Goal: Task Accomplishment & Management: Use online tool/utility

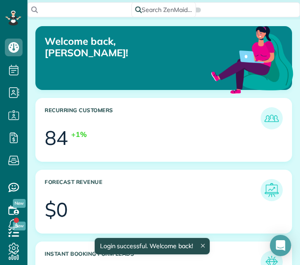
scroll to position [442207, 442073]
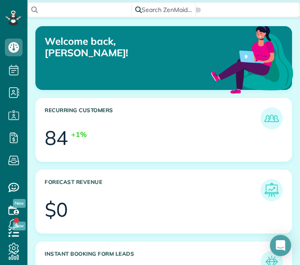
click at [217, 117] on h3 "Recurring Customers" at bounding box center [153, 118] width 216 height 22
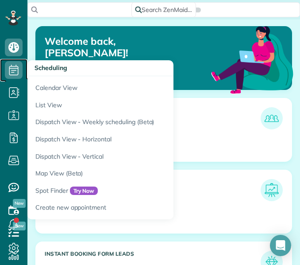
click at [12, 72] on icon at bounding box center [14, 70] width 18 height 18
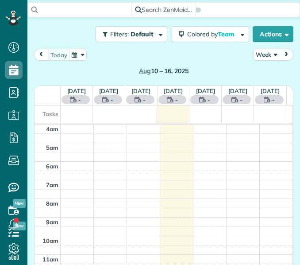
scroll to position [56, 0]
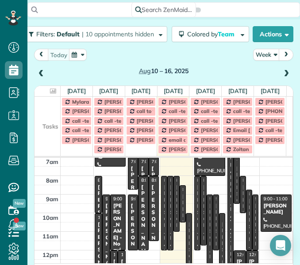
click at [50, 103] on td at bounding box center [48, 101] width 26 height 10
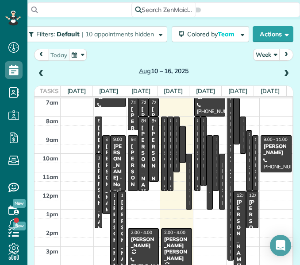
click at [261, 57] on button "Week" at bounding box center [266, 55] width 27 height 12
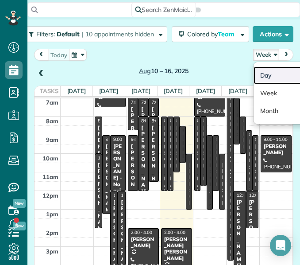
click at [258, 81] on link "Day" at bounding box center [288, 75] width 70 height 18
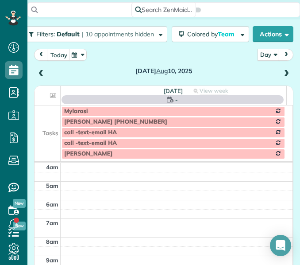
scroll to position [56, 0]
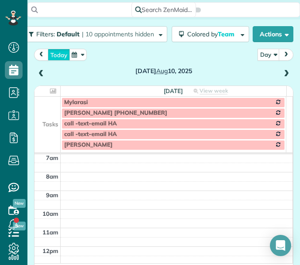
click at [57, 54] on button "today" at bounding box center [59, 55] width 22 height 12
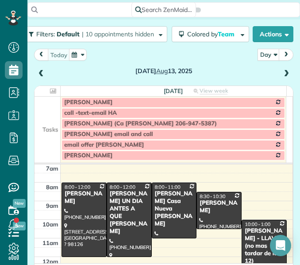
click at [281, 73] on span at bounding box center [286, 74] width 10 height 8
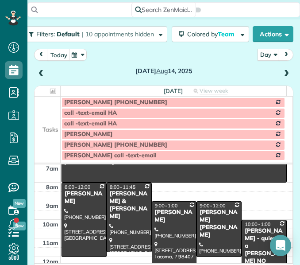
click at [50, 119] on td at bounding box center [48, 123] width 26 height 11
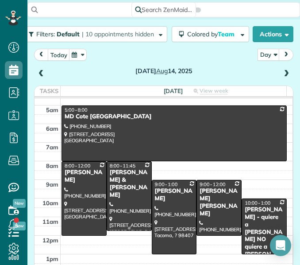
scroll to position [12, 0]
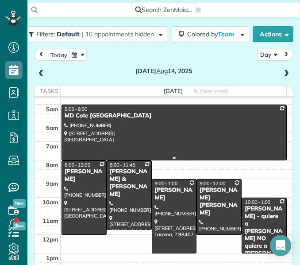
click at [185, 121] on div at bounding box center [174, 132] width 224 height 55
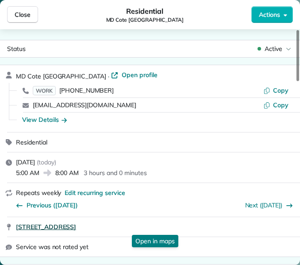
drag, startPoint x: 14, startPoint y: 227, endPoint x: 165, endPoint y: 229, distance: 150.8
click at [165, 229] on div "27203 216 Ave SE Maple Valley WA 98038 Open in maps Open in maps" at bounding box center [150, 226] width 300 height 19
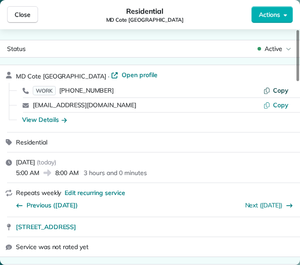
click at [276, 87] on span "Copy" at bounding box center [280, 90] width 15 height 8
click at [54, 117] on div "View Details" at bounding box center [44, 119] width 45 height 9
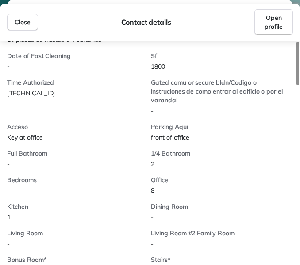
scroll to position [277, 0]
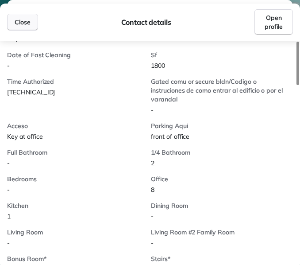
click at [23, 23] on span "Close" at bounding box center [23, 22] width 16 height 9
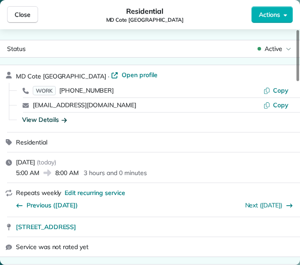
click at [23, 23] on button "Close" at bounding box center [22, 14] width 31 height 17
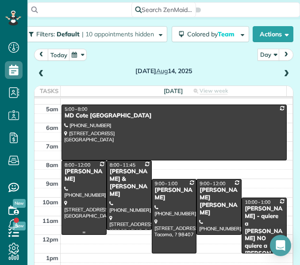
click at [80, 197] on div at bounding box center [84, 197] width 44 height 73
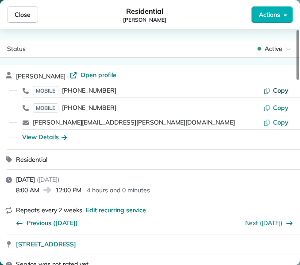
click at [272, 88] on button "Copy" at bounding box center [275, 90] width 25 height 9
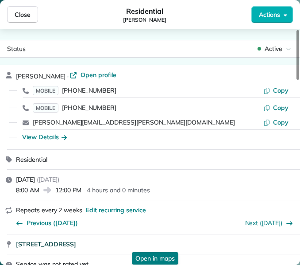
drag, startPoint x: 13, startPoint y: 247, endPoint x: 181, endPoint y: 241, distance: 168.2
click at [181, 241] on div "5110 NE 184th ST Lake Forest Park WA 98155 Open in maps Open in maps" at bounding box center [150, 243] width 300 height 19
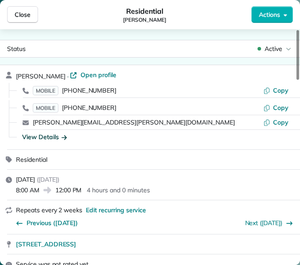
click at [45, 136] on div "View Details" at bounding box center [44, 136] width 45 height 9
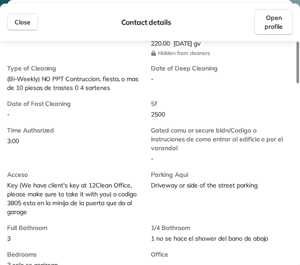
scroll to position [285, 0]
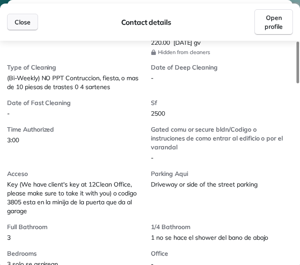
click at [28, 24] on span "Close" at bounding box center [23, 22] width 16 height 9
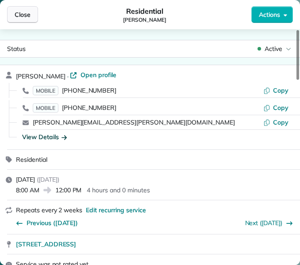
click at [24, 7] on button "Close" at bounding box center [22, 14] width 31 height 17
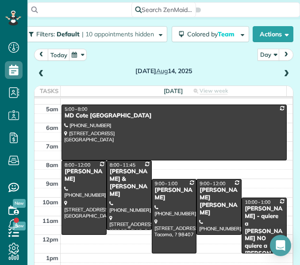
click at [129, 192] on div at bounding box center [129, 195] width 44 height 69
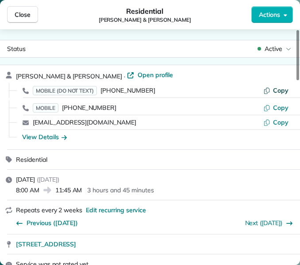
click at [272, 89] on button "Copy" at bounding box center [275, 90] width 25 height 9
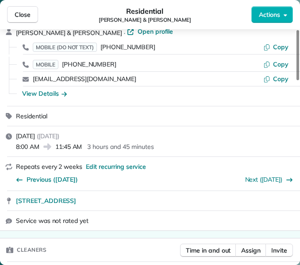
scroll to position [44, 0]
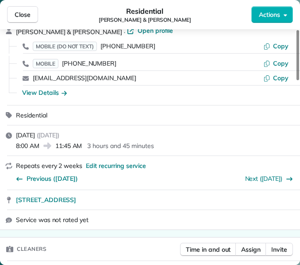
drag, startPoint x: 14, startPoint y: 200, endPoint x: 179, endPoint y: 205, distance: 165.5
click at [179, 205] on div "17007 Southeast 224th Street Kent WA 98042" at bounding box center [150, 199] width 300 height 19
click at [49, 90] on div "View Details" at bounding box center [44, 92] width 45 height 9
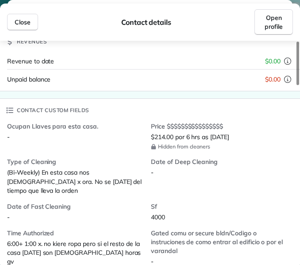
scroll to position [198, 0]
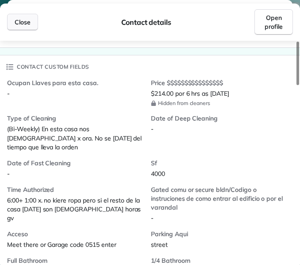
click at [23, 15] on button "Close" at bounding box center [22, 22] width 31 height 17
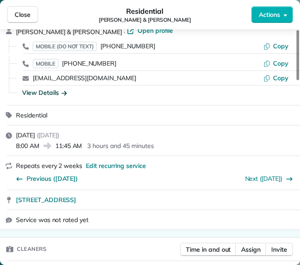
click at [23, 15] on span "Close" at bounding box center [23, 14] width 16 height 9
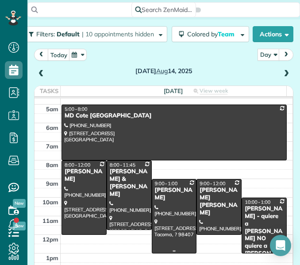
click at [167, 196] on div "Lauren Hoogkamee" at bounding box center [174, 193] width 40 height 15
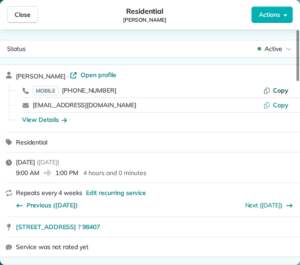
click at [269, 91] on icon "button" at bounding box center [266, 91] width 5 height 6
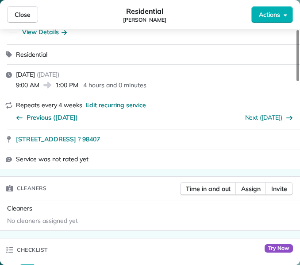
scroll to position [88, 0]
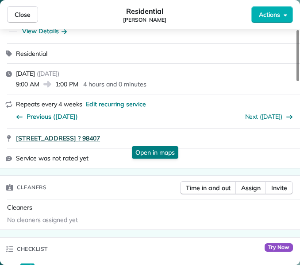
drag, startPoint x: 12, startPoint y: 139, endPoint x: 128, endPoint y: 138, distance: 116.3
click at [128, 138] on div "4214 N Pearl ST Tacoma ? 98407 Open in maps Open in maps" at bounding box center [150, 137] width 300 height 19
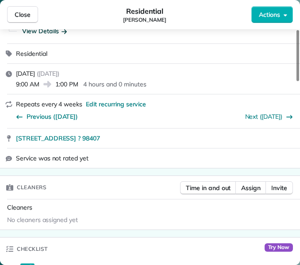
click at [46, 31] on div "View Details" at bounding box center [44, 31] width 45 height 9
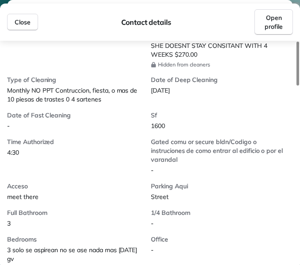
scroll to position [235, 0]
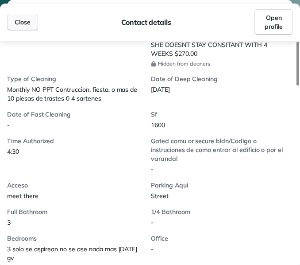
click at [18, 19] on span "Close" at bounding box center [23, 22] width 16 height 9
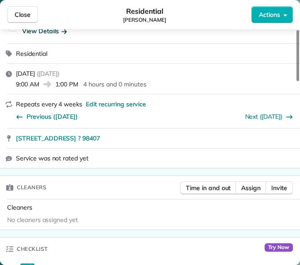
click at [18, 19] on span "Close" at bounding box center [23, 14] width 16 height 9
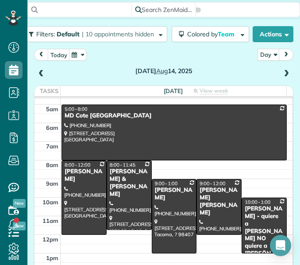
click at [247, 209] on div "Jackie Johnston - quiere a Iris NO quiere a Dalia" at bounding box center [264, 235] width 40 height 60
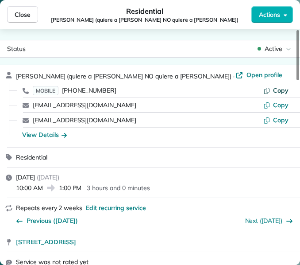
click at [279, 88] on span "Copy" at bounding box center [280, 90] width 15 height 8
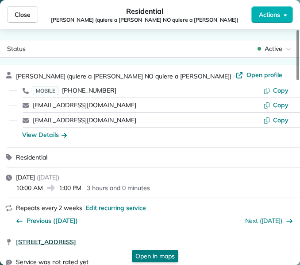
drag, startPoint x: 13, startPoint y: 243, endPoint x: 135, endPoint y: 243, distance: 122.5
click at [135, 243] on div "12511 SE 273rd Place Kent WA 98032 Open in maps Open in maps" at bounding box center [150, 241] width 300 height 19
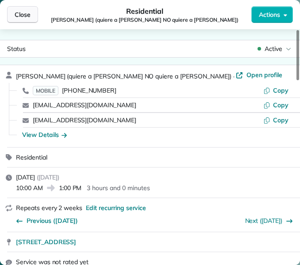
click at [29, 13] on span "Close" at bounding box center [23, 14] width 16 height 9
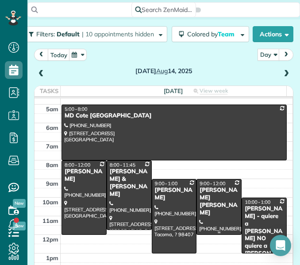
click at [210, 185] on span "9:00 - 12:00" at bounding box center [212, 183] width 26 height 6
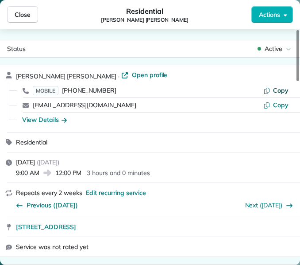
click at [279, 89] on span "Copy" at bounding box center [280, 90] width 15 height 8
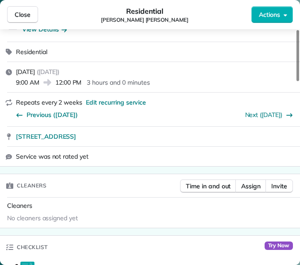
scroll to position [92, 0]
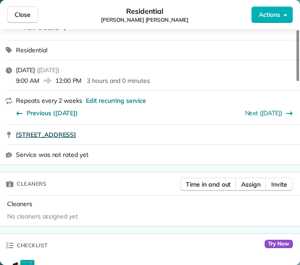
click at [198, 133] on link "28845 229th Avenue Southeast Black Diamond WA 98010" at bounding box center [155, 134] width 279 height 9
drag, startPoint x: 13, startPoint y: 135, endPoint x: 192, endPoint y: 140, distance: 178.8
click at [192, 140] on div "28845 229th Avenue Southeast Black Diamond WA 98010" at bounding box center [150, 134] width 300 height 19
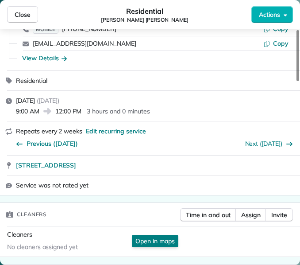
scroll to position [0, 0]
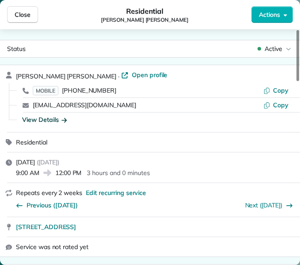
click at [46, 121] on div "View Details" at bounding box center [44, 119] width 45 height 9
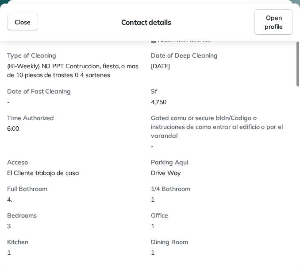
scroll to position [240, 0]
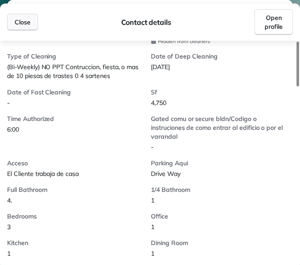
click at [17, 23] on span "Close" at bounding box center [23, 22] width 16 height 9
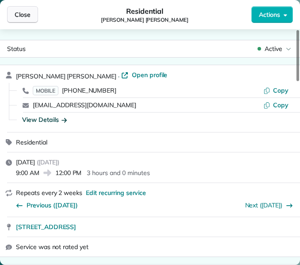
click at [20, 18] on span "Close" at bounding box center [23, 14] width 16 height 9
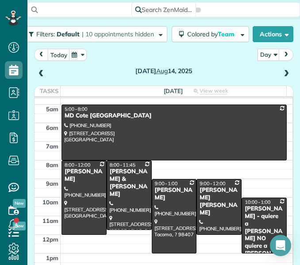
scroll to position [123, 0]
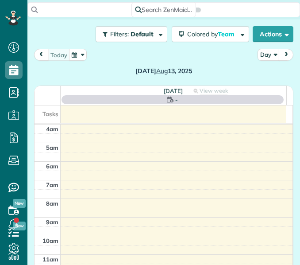
scroll to position [56, 0]
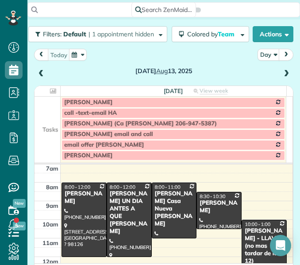
click at [281, 73] on span at bounding box center [286, 74] width 10 height 8
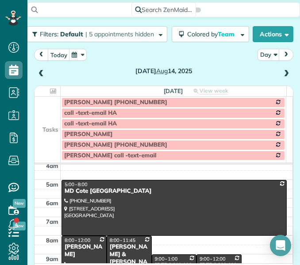
scroll to position [3, 0]
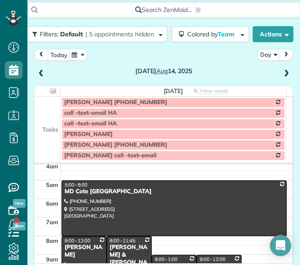
click at [35, 112] on td at bounding box center [48, 112] width 26 height 11
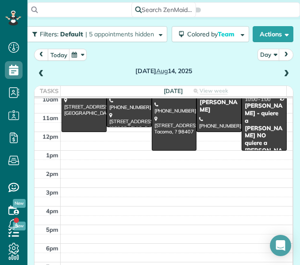
scroll to position [115, 0]
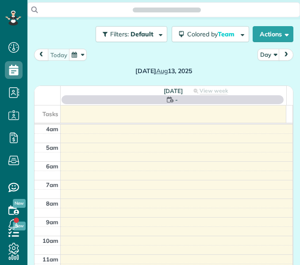
scroll to position [56, 0]
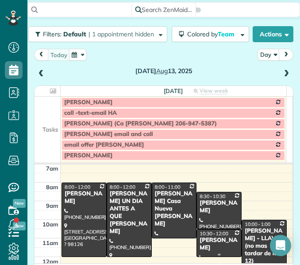
click at [205, 246] on div "[PERSON_NAME]" at bounding box center [219, 243] width 40 height 15
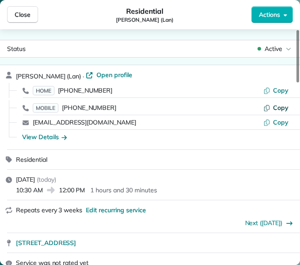
click at [272, 107] on button "Copy" at bounding box center [275, 107] width 25 height 9
drag, startPoint x: 12, startPoint y: 245, endPoint x: 155, endPoint y: 250, distance: 143.4
click at [155, 250] on div "[STREET_ADDRESS]" at bounding box center [150, 242] width 300 height 19
click at [35, 140] on div "View Details" at bounding box center [44, 136] width 45 height 9
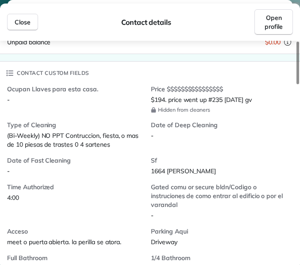
scroll to position [219, 0]
